Goal: Information Seeking & Learning: Compare options

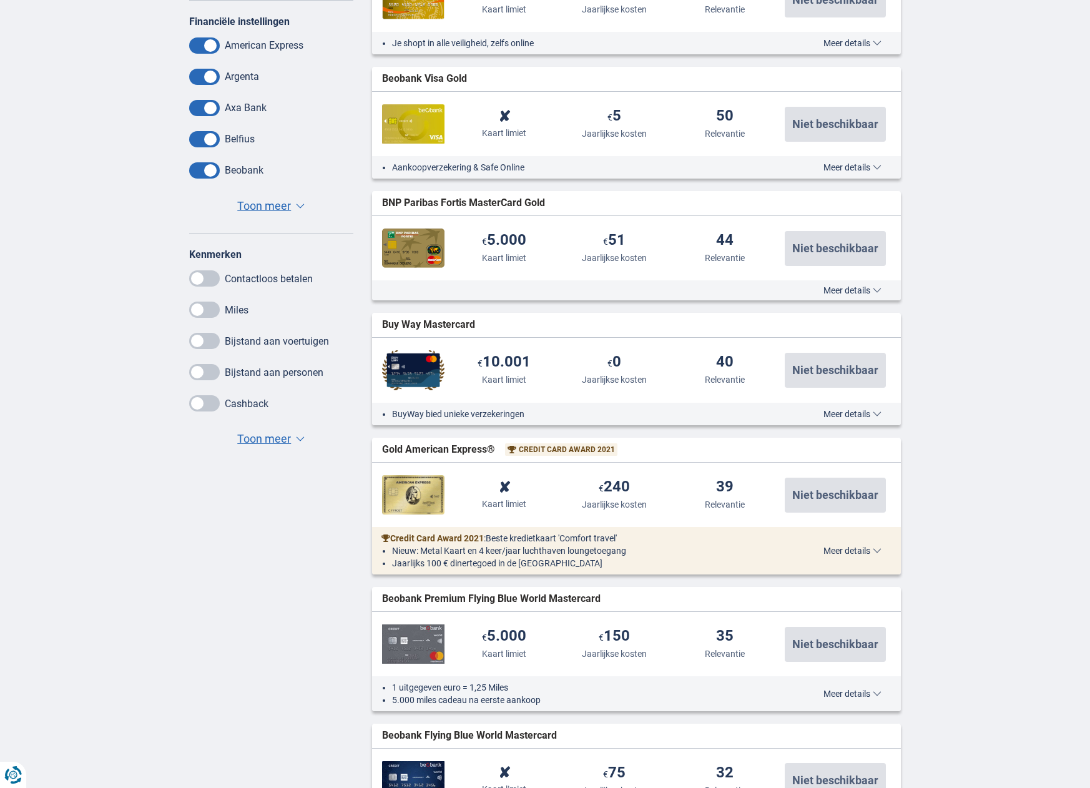
scroll to position [562, 0]
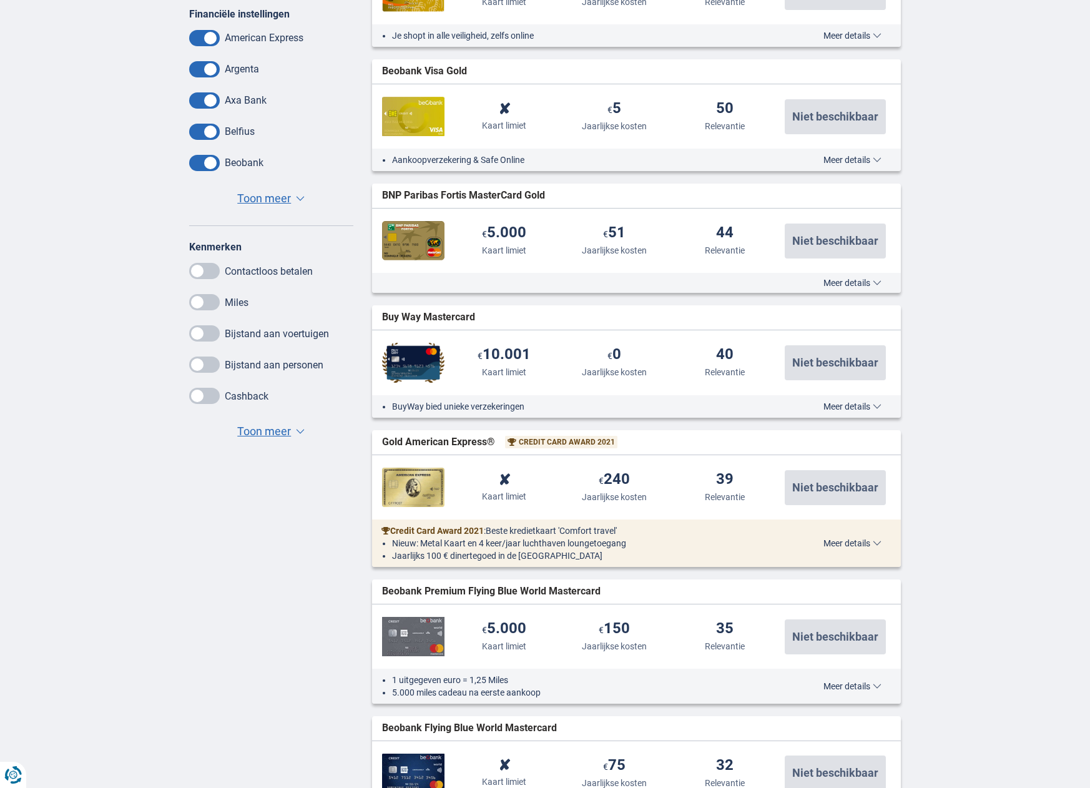
click at [199, 398] on span at bounding box center [204, 396] width 31 height 16
click at [0, 0] on input "checkbox" at bounding box center [0, 0] width 0 height 0
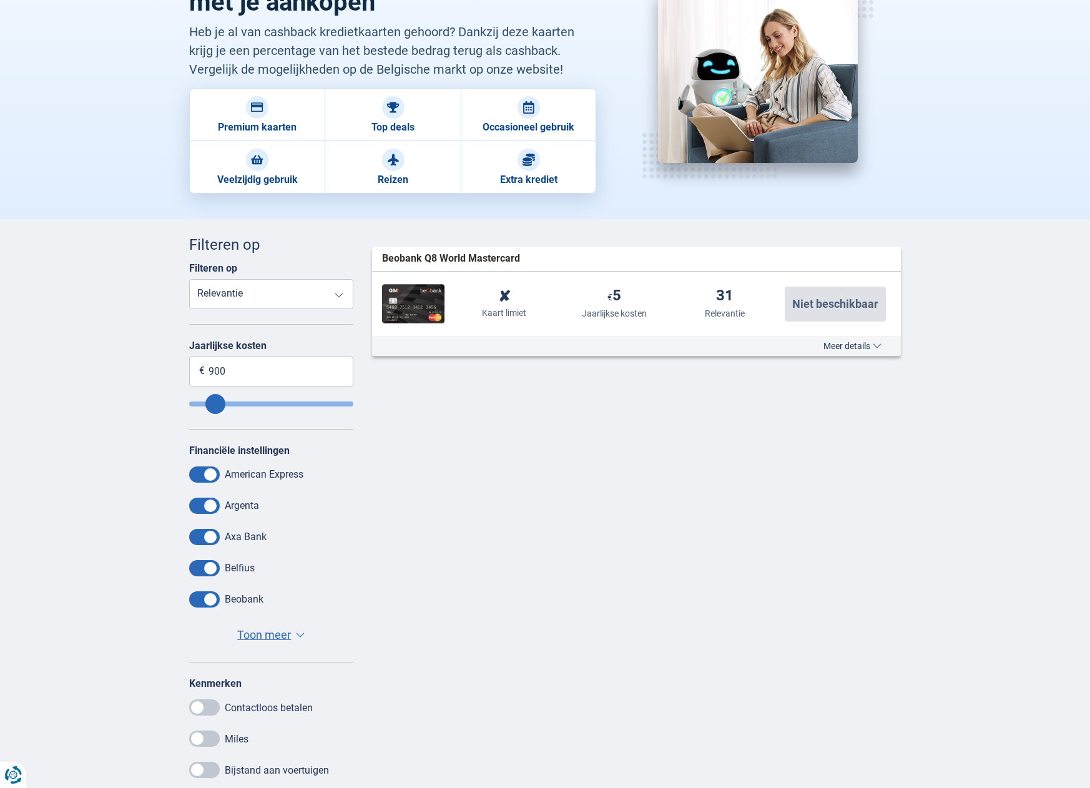
scroll to position [125, 0]
click at [842, 349] on span "Meer details" at bounding box center [853, 346] width 58 height 9
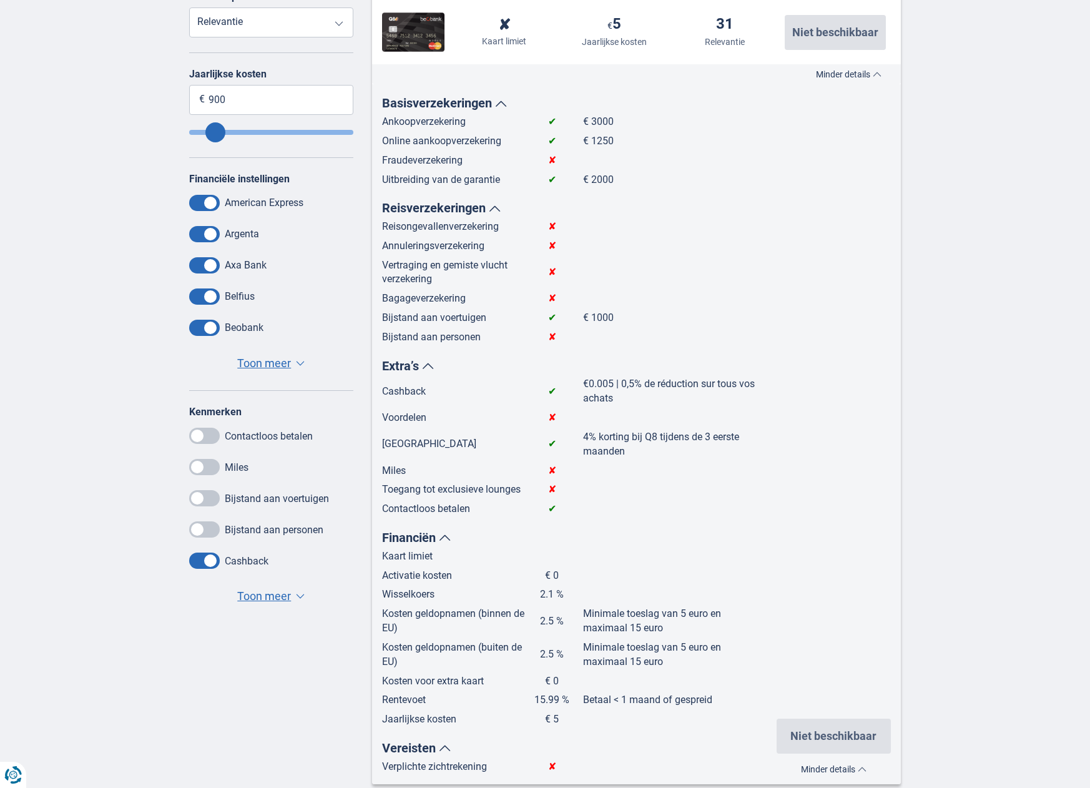
scroll to position [437, 0]
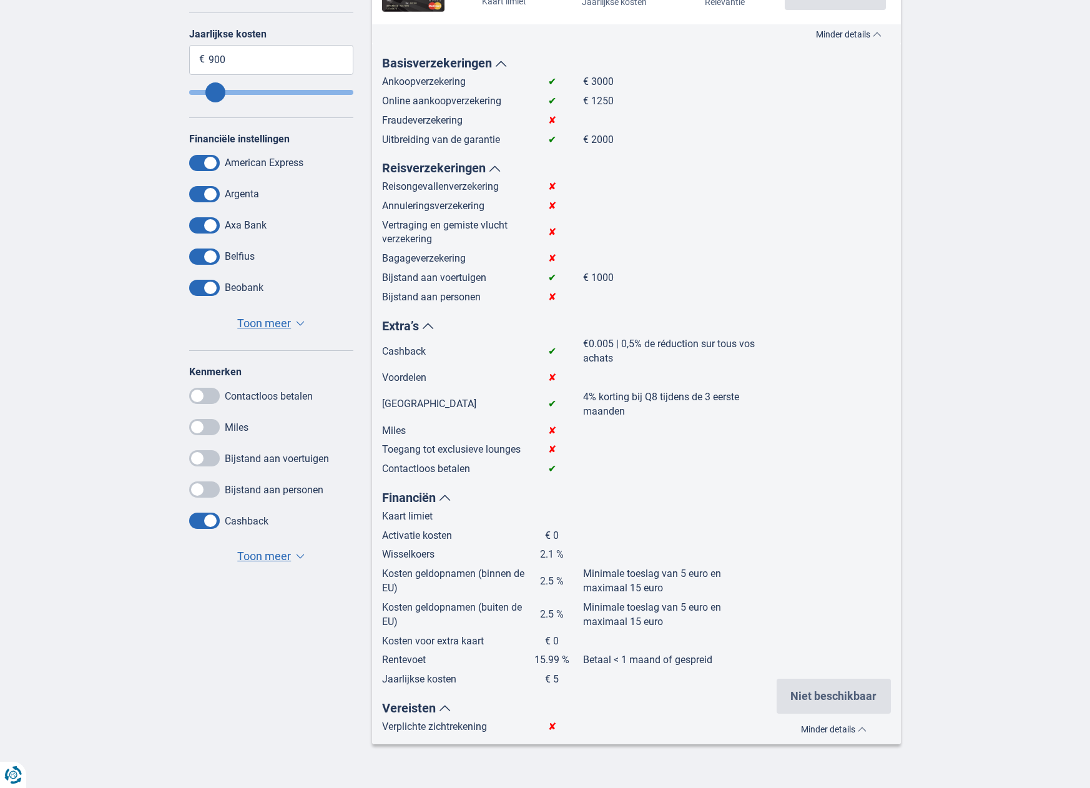
click at [204, 518] on span at bounding box center [204, 521] width 31 height 16
click at [0, 0] on input "checkbox" at bounding box center [0, 0] width 0 height 0
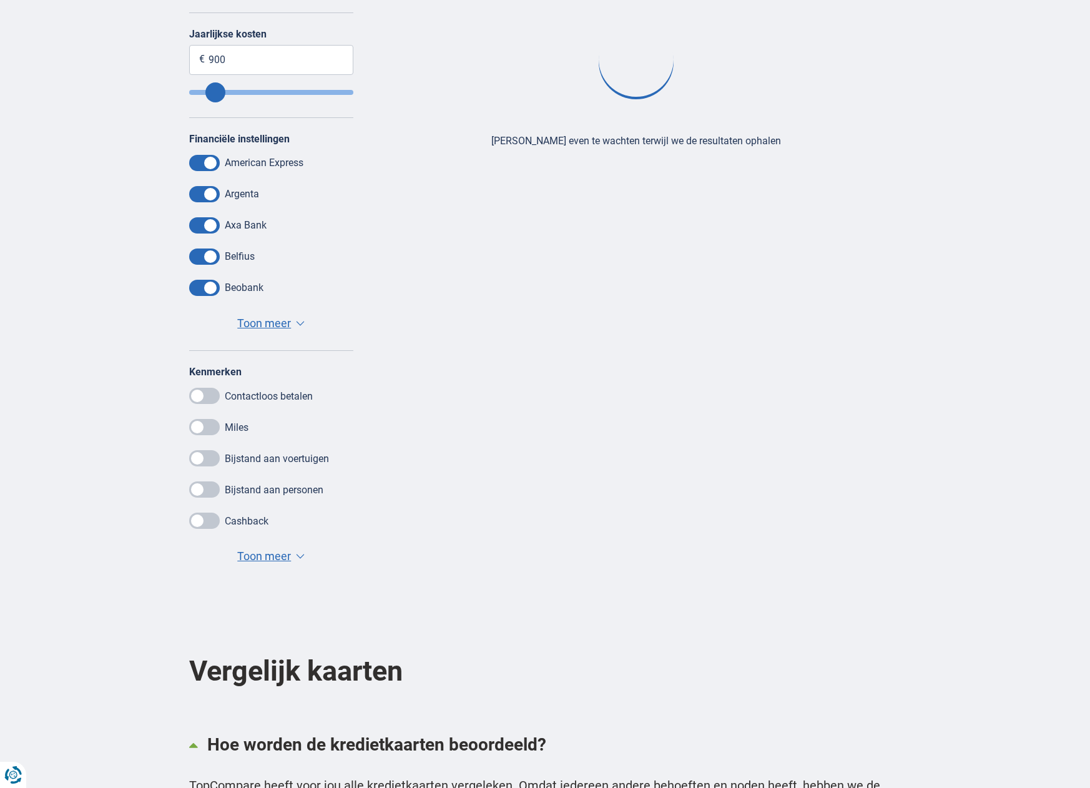
click at [201, 427] on span at bounding box center [204, 427] width 31 height 16
click at [0, 0] on input "checkbox" at bounding box center [0, 0] width 0 height 0
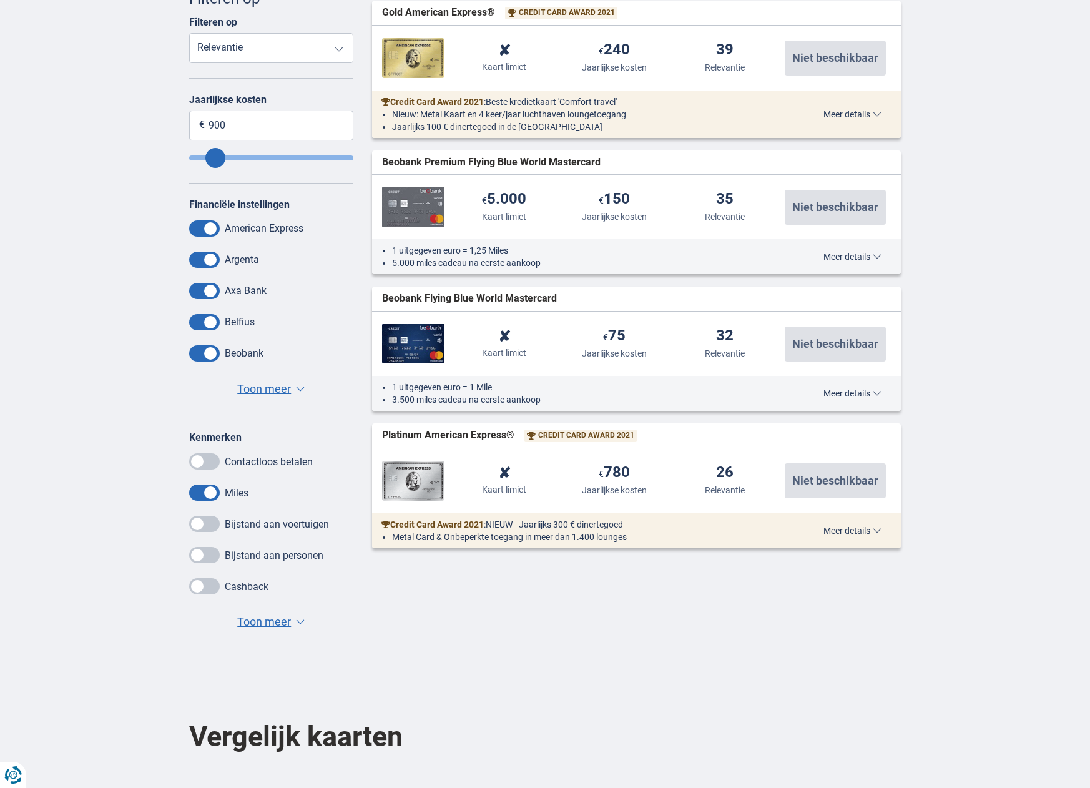
scroll to position [312, 0]
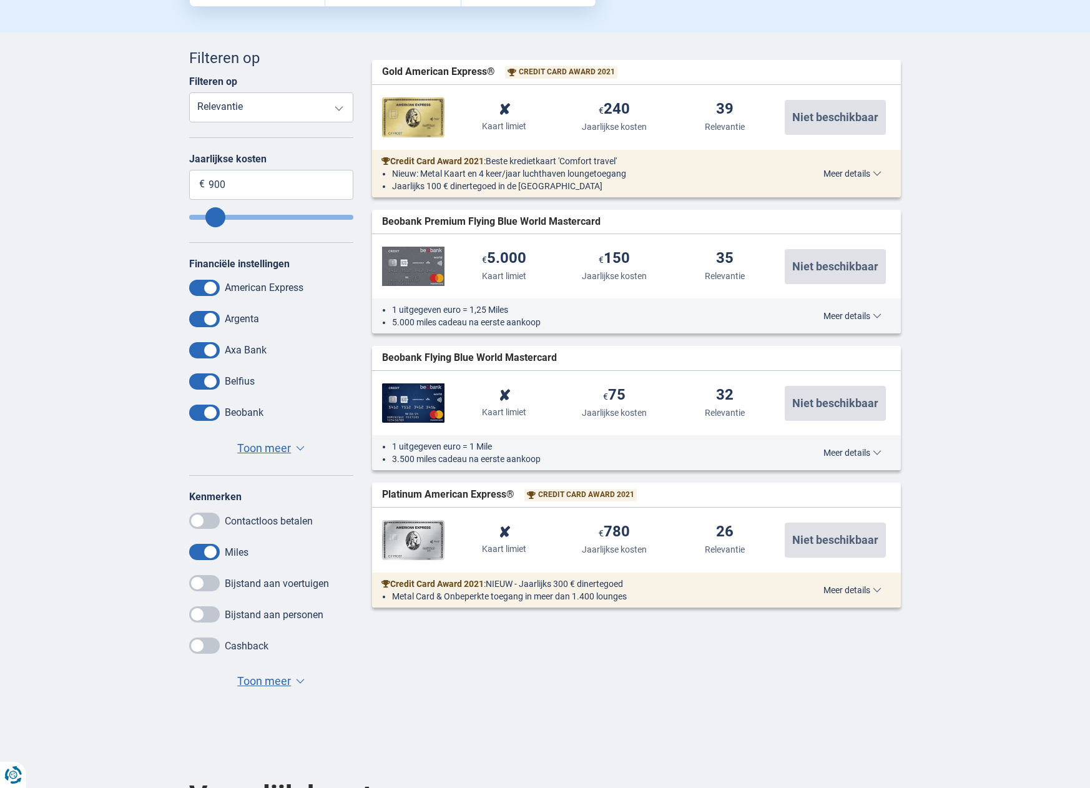
click at [836, 586] on span "Meer details" at bounding box center [853, 590] width 58 height 9
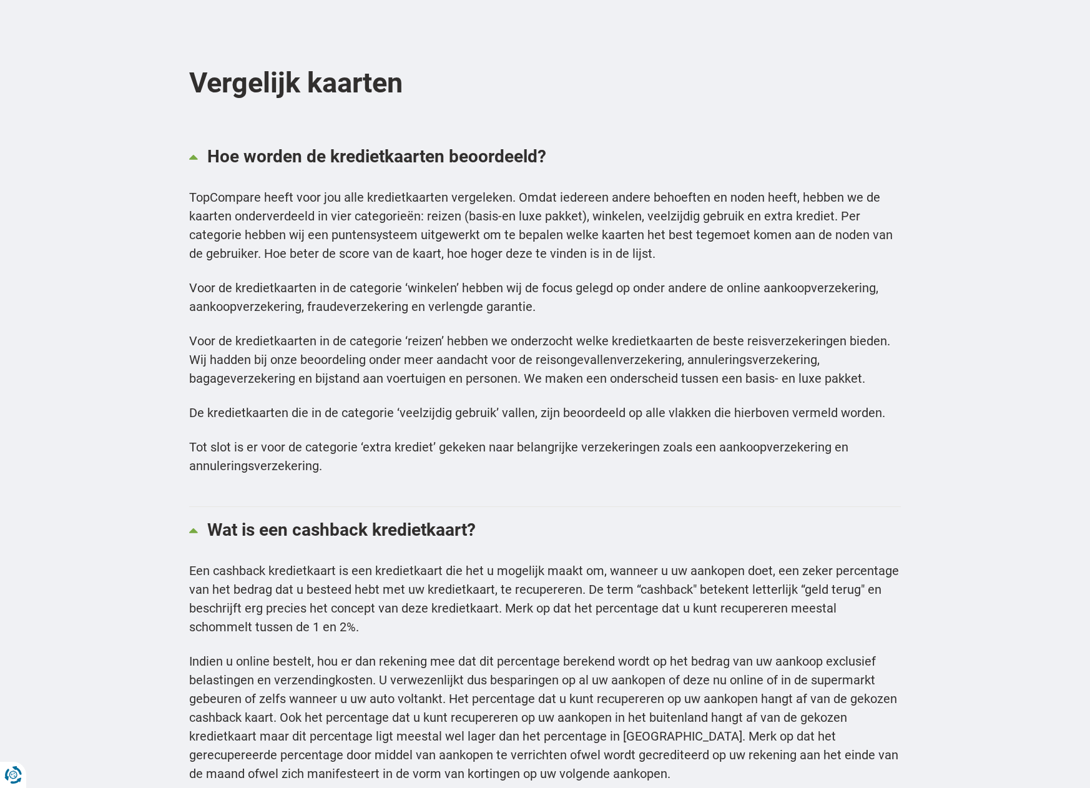
scroll to position [1749, 0]
